Goal: Find specific page/section: Find specific page/section

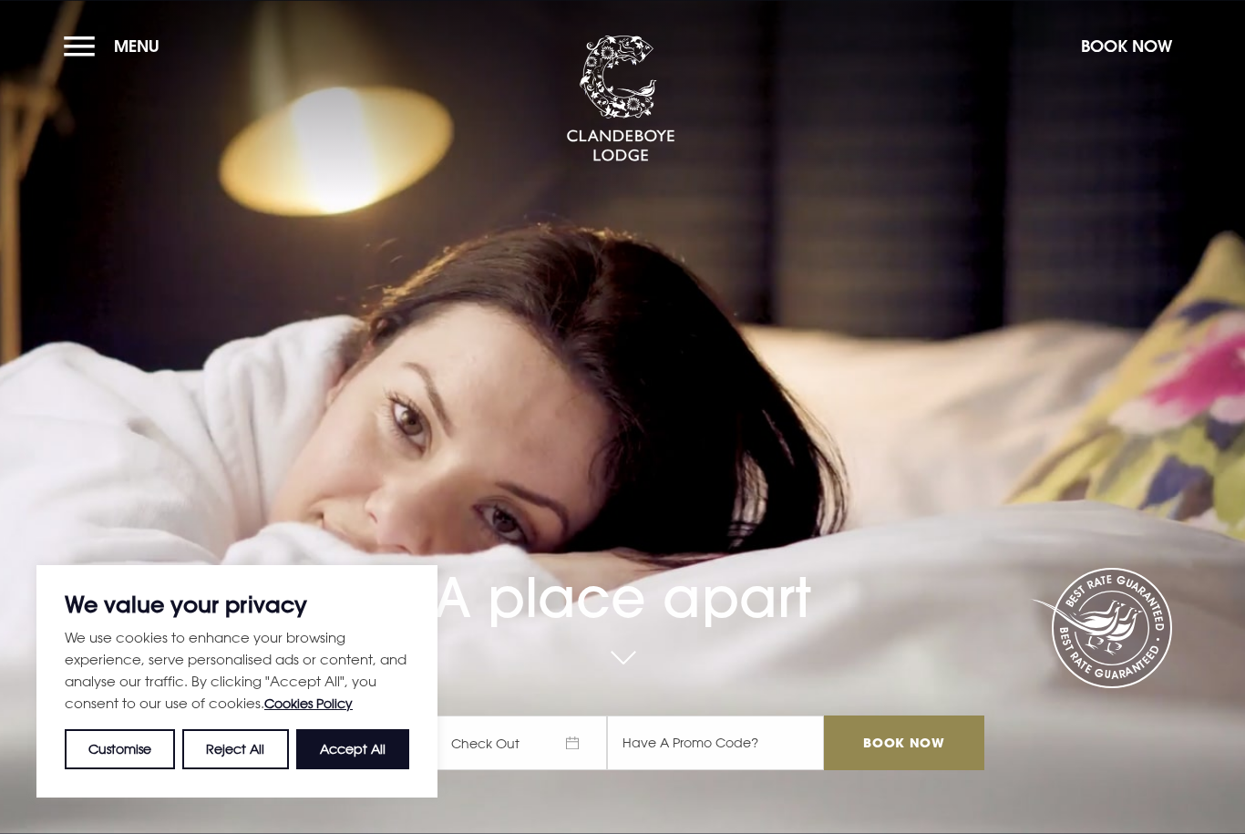
click at [135, 57] on span "Menu" at bounding box center [137, 46] width 46 height 21
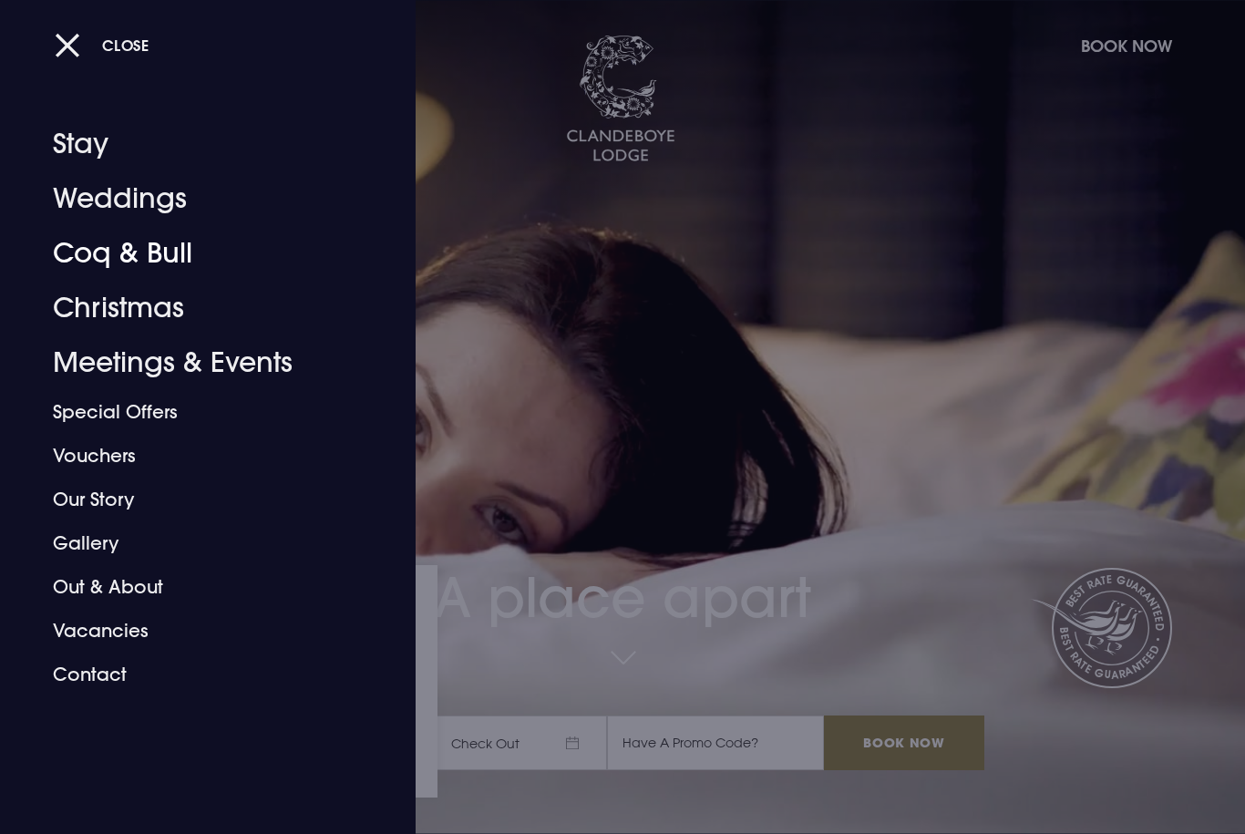
click at [150, 259] on link "Coq & Bull" at bounding box center [197, 253] width 288 height 55
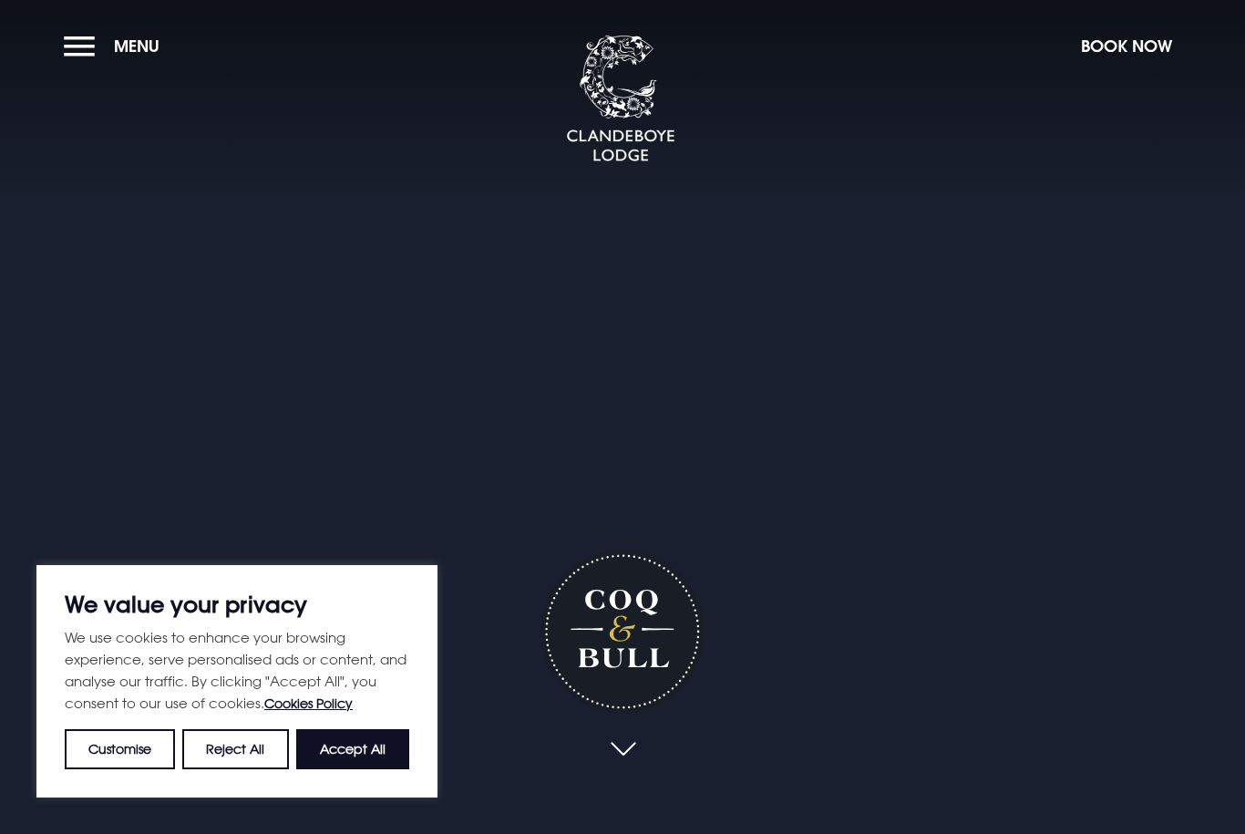
click at [385, 757] on button "Accept All" at bounding box center [352, 749] width 113 height 40
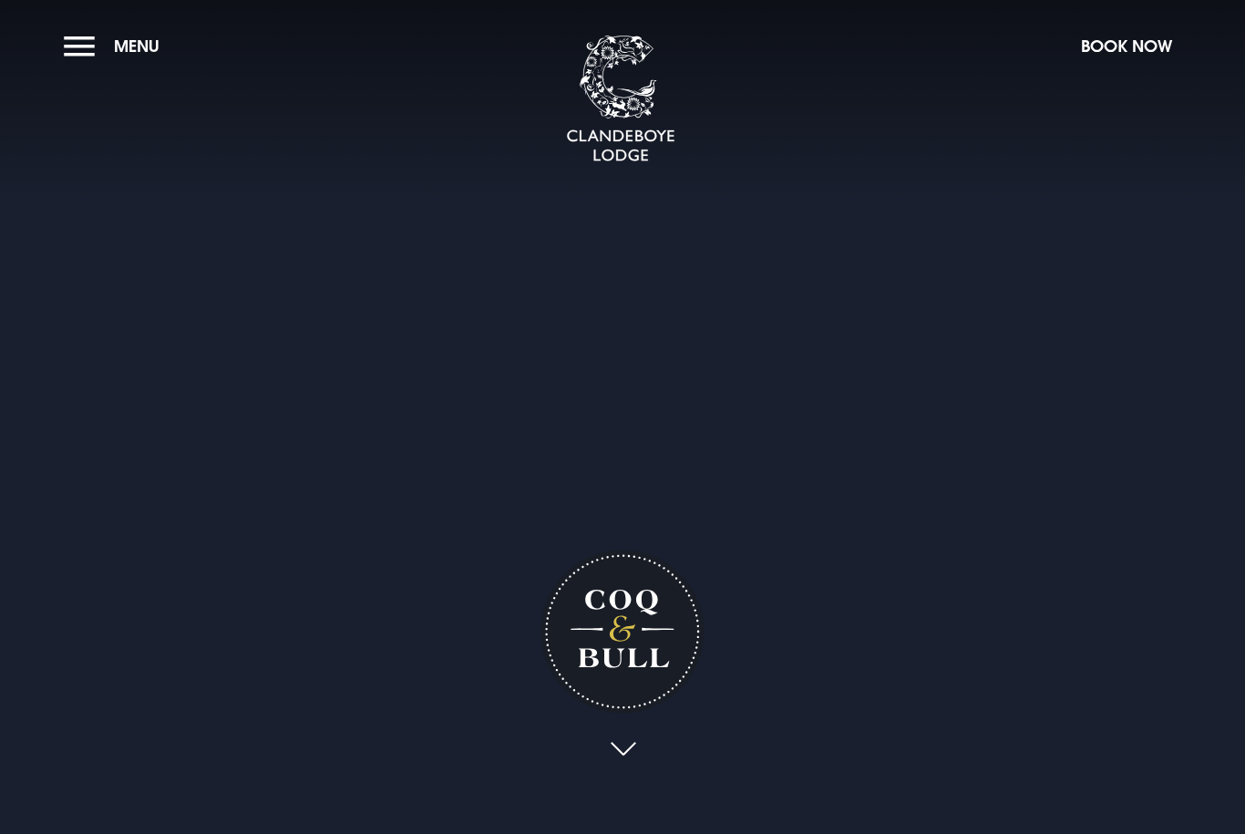
checkbox input "true"
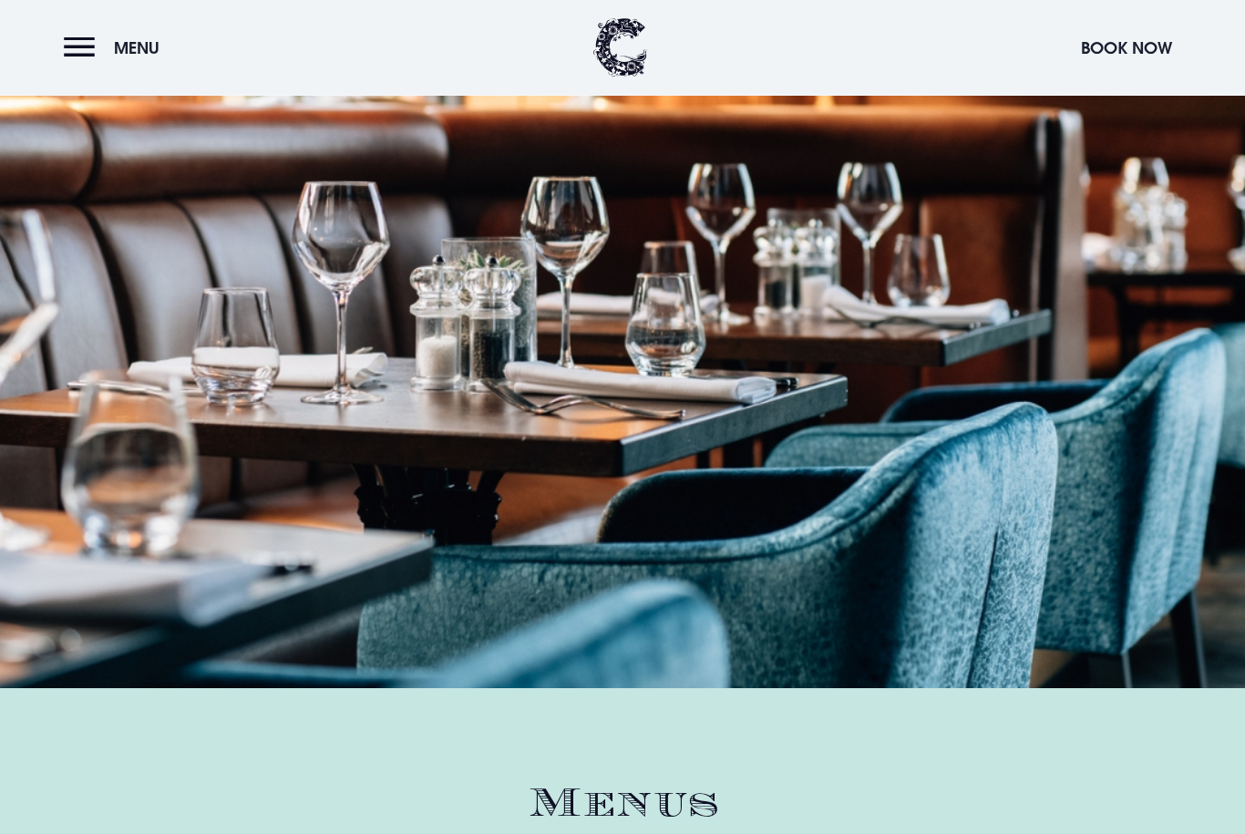
click at [143, 58] on span "Menu" at bounding box center [137, 47] width 46 height 21
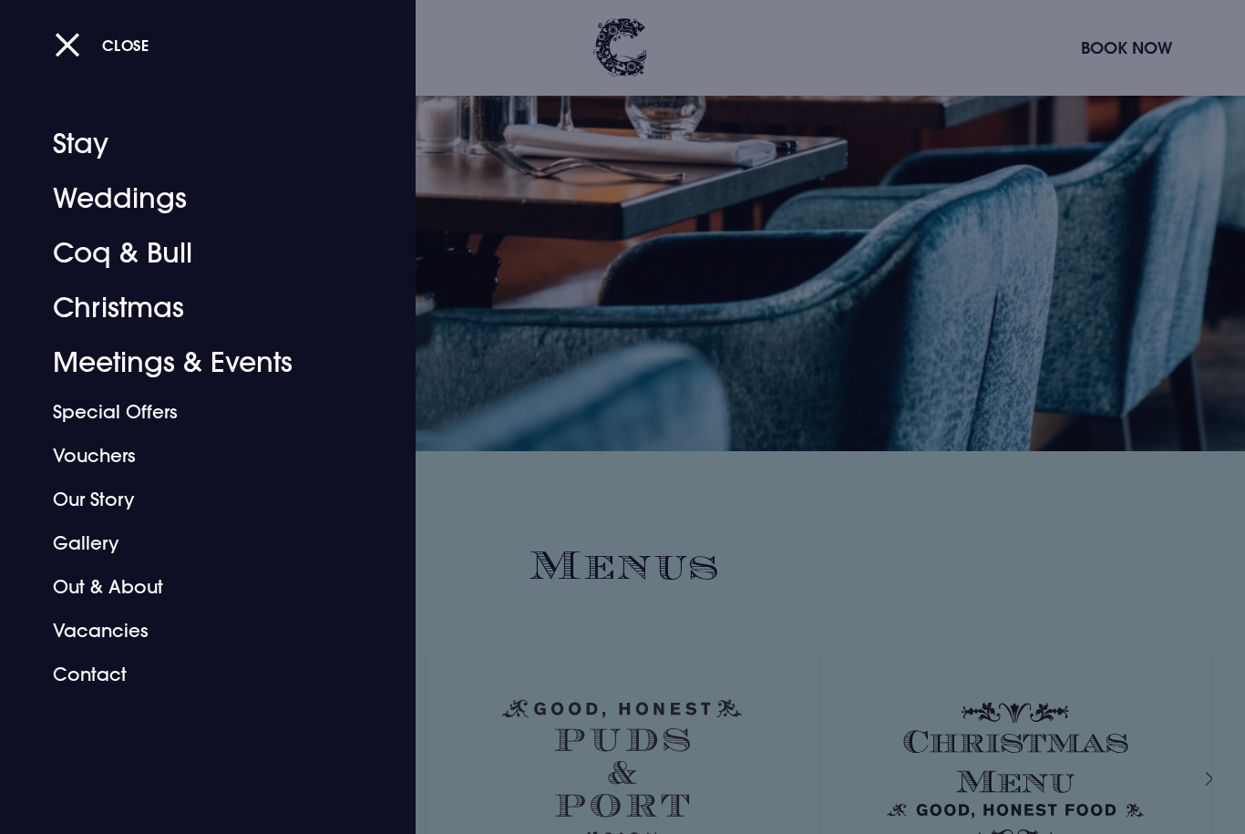
scroll to position [2310, 0]
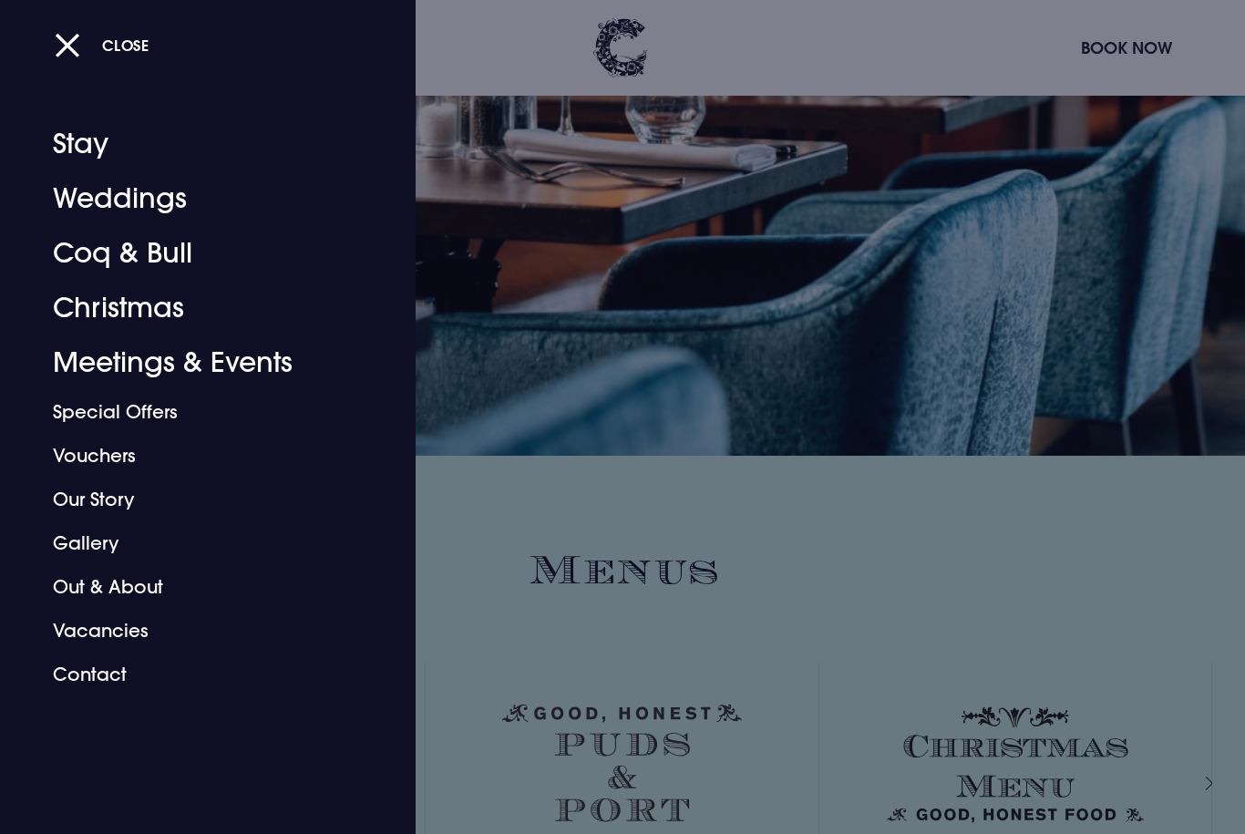
click at [649, 636] on div at bounding box center [622, 417] width 1245 height 834
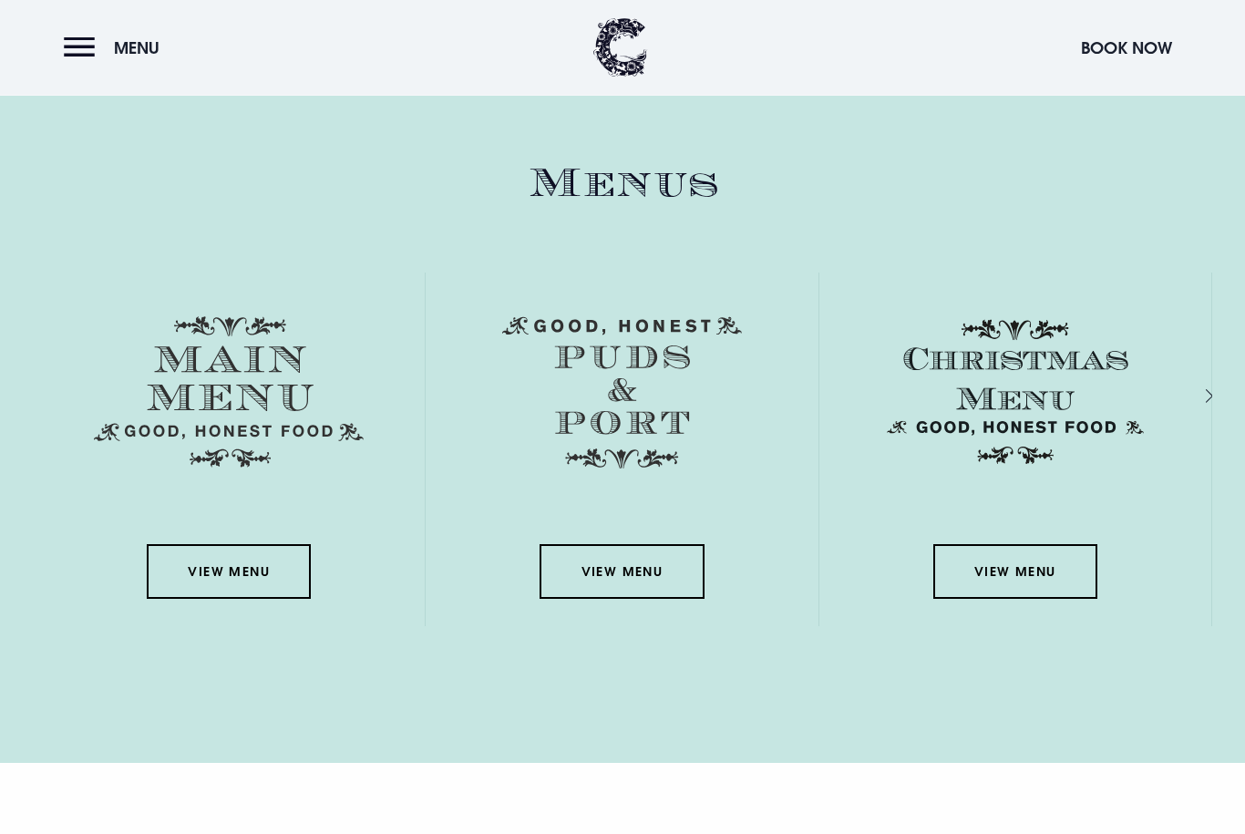
scroll to position [2697, 0]
click at [240, 599] on link "View Menu" at bounding box center [229, 571] width 164 height 55
